Goal: Task Accomplishment & Management: Manage account settings

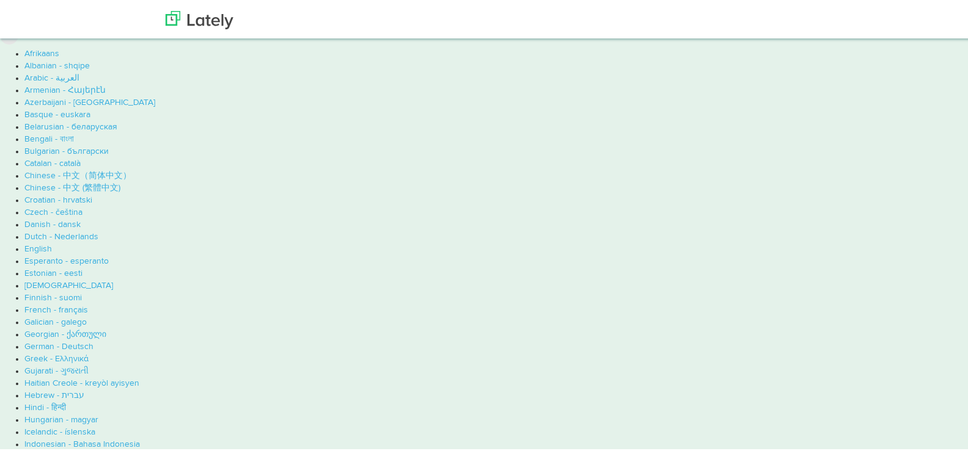
type input "[EMAIL_ADDRESS][DOMAIN_NAME]"
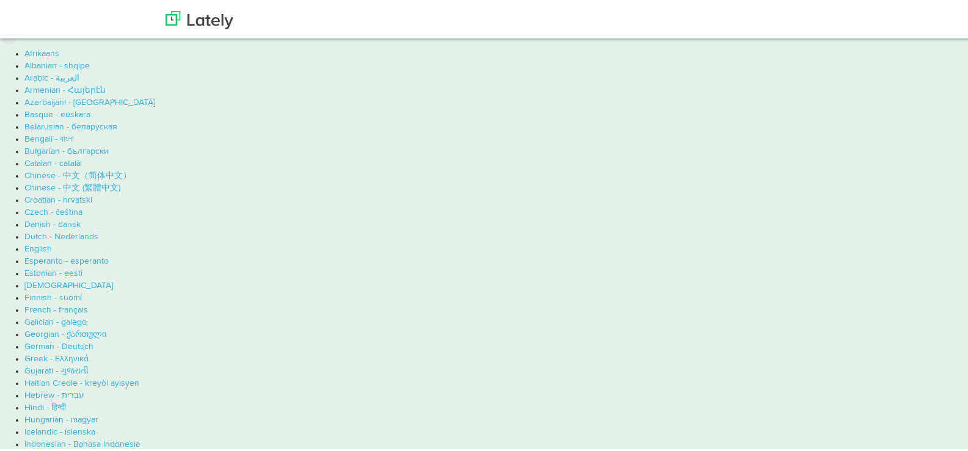
type input "s"
type input "Sondos"
